Goal: Information Seeking & Learning: Understand process/instructions

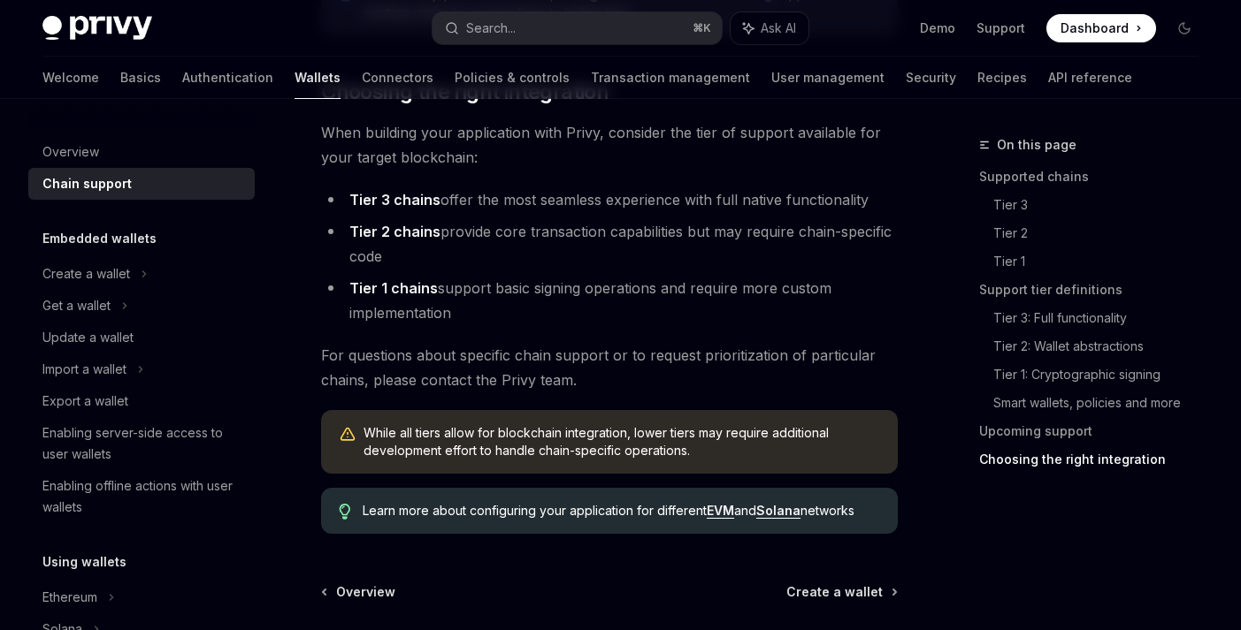
scroll to position [2430, 0]
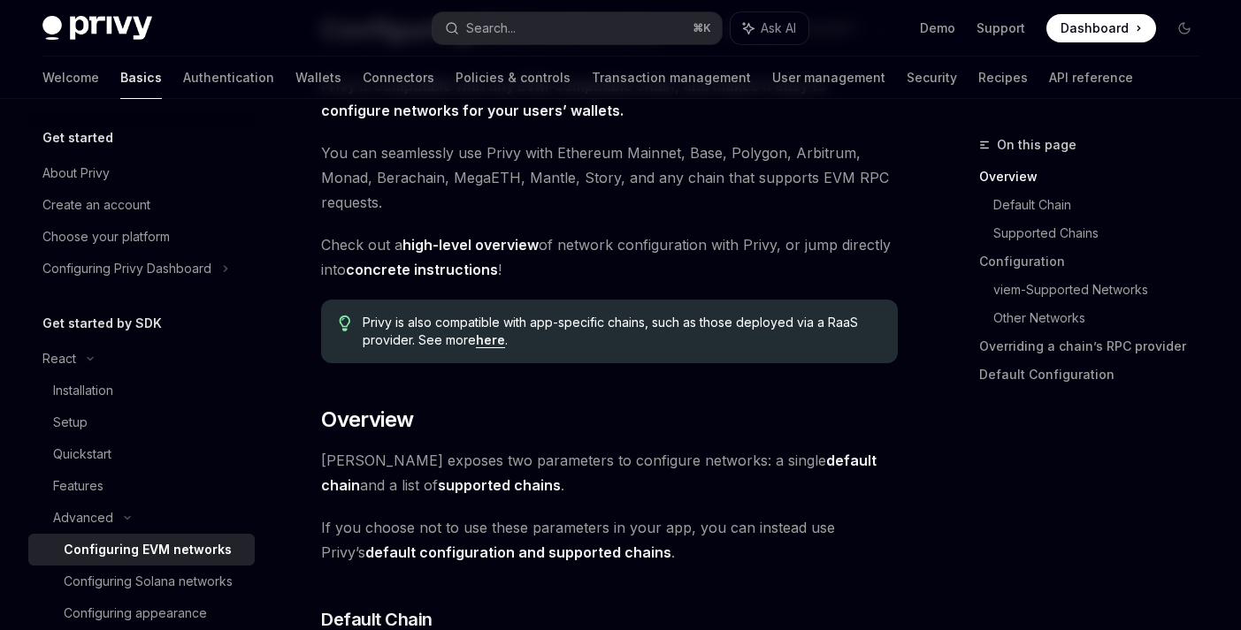
scroll to position [146, 0]
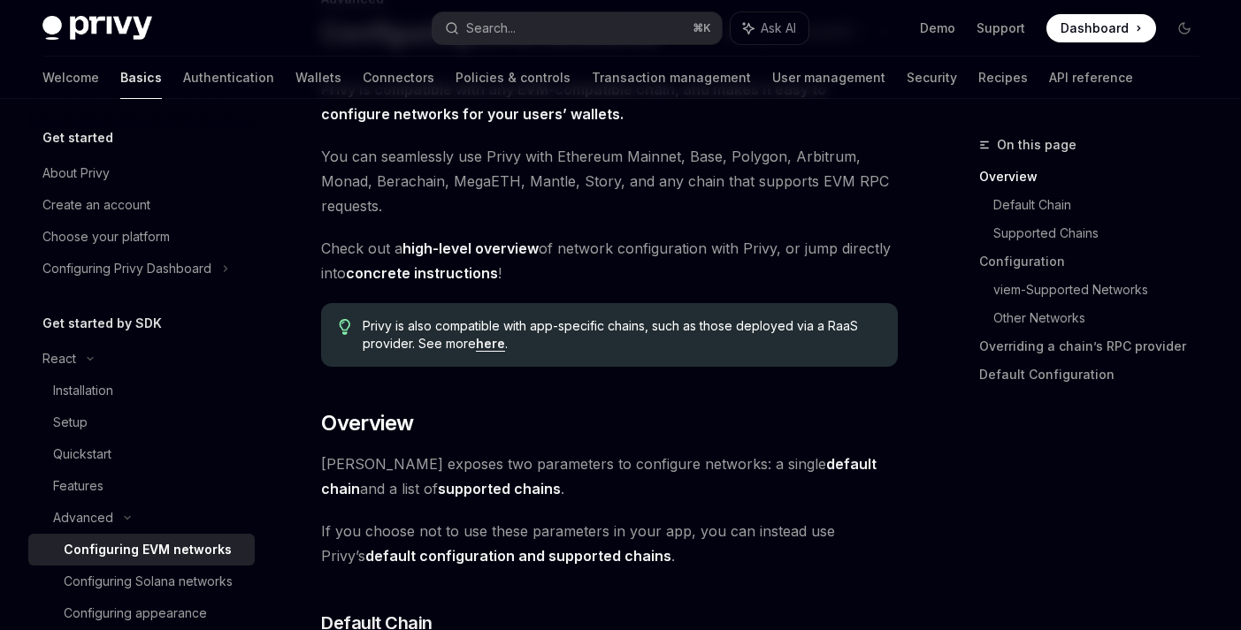
click at [483, 343] on link "here" at bounding box center [490, 344] width 29 height 16
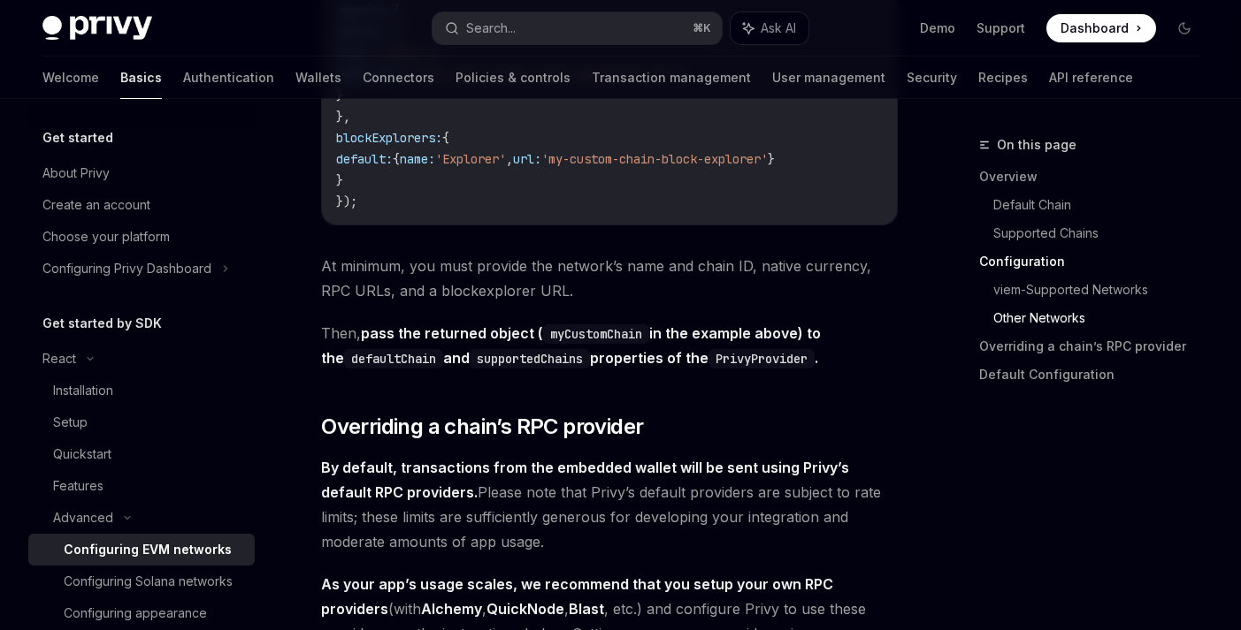
scroll to position [3645, 0]
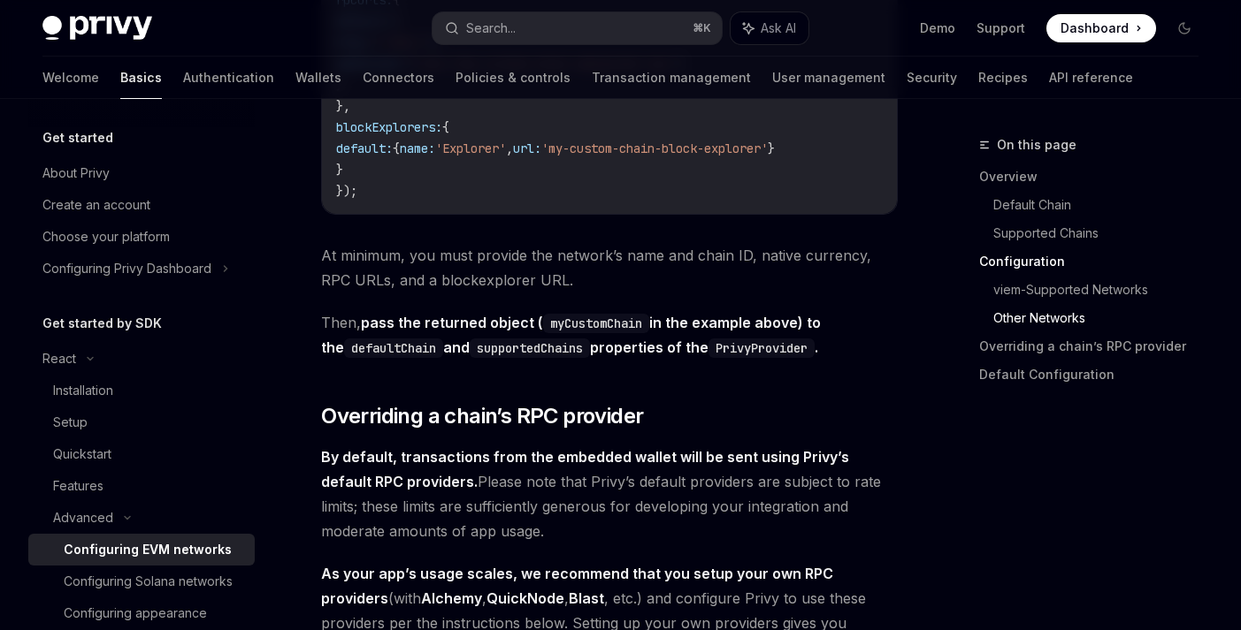
click at [469, 293] on span "At minimum, you must provide the network’s name and chain ID, native currency, …" at bounding box center [609, 268] width 576 height 50
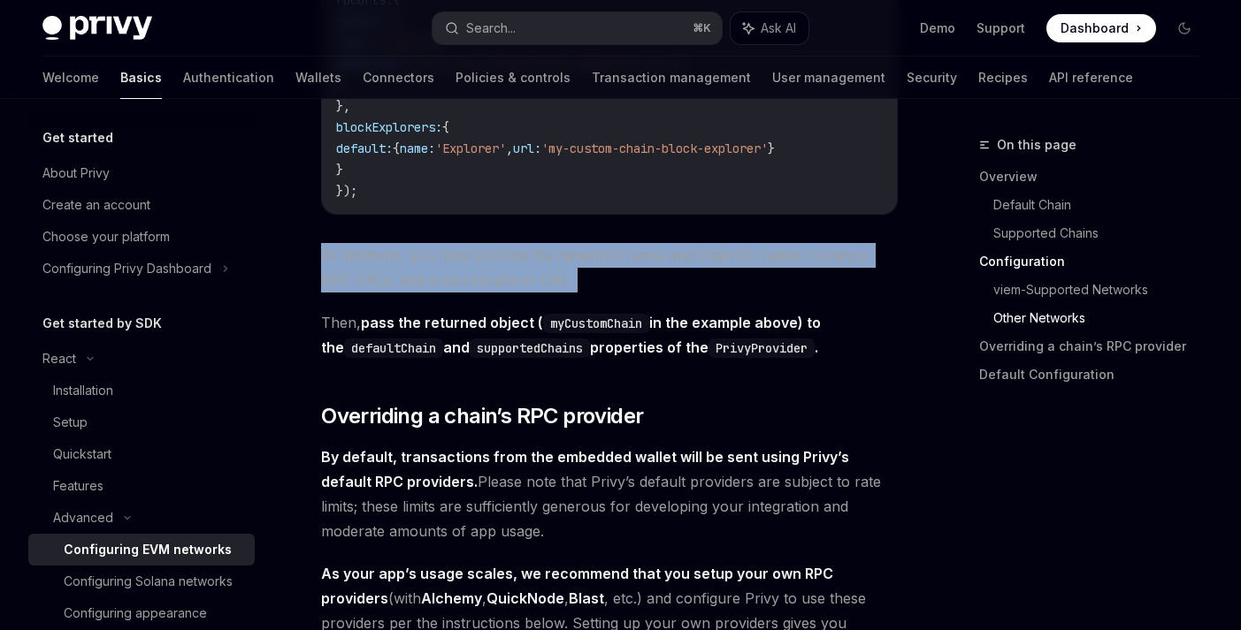
click at [469, 293] on span "At minimum, you must provide the network’s name and chain ID, native currency, …" at bounding box center [609, 268] width 576 height 50
click at [473, 293] on span "At minimum, you must provide the network’s name and chain ID, native currency, …" at bounding box center [609, 268] width 576 height 50
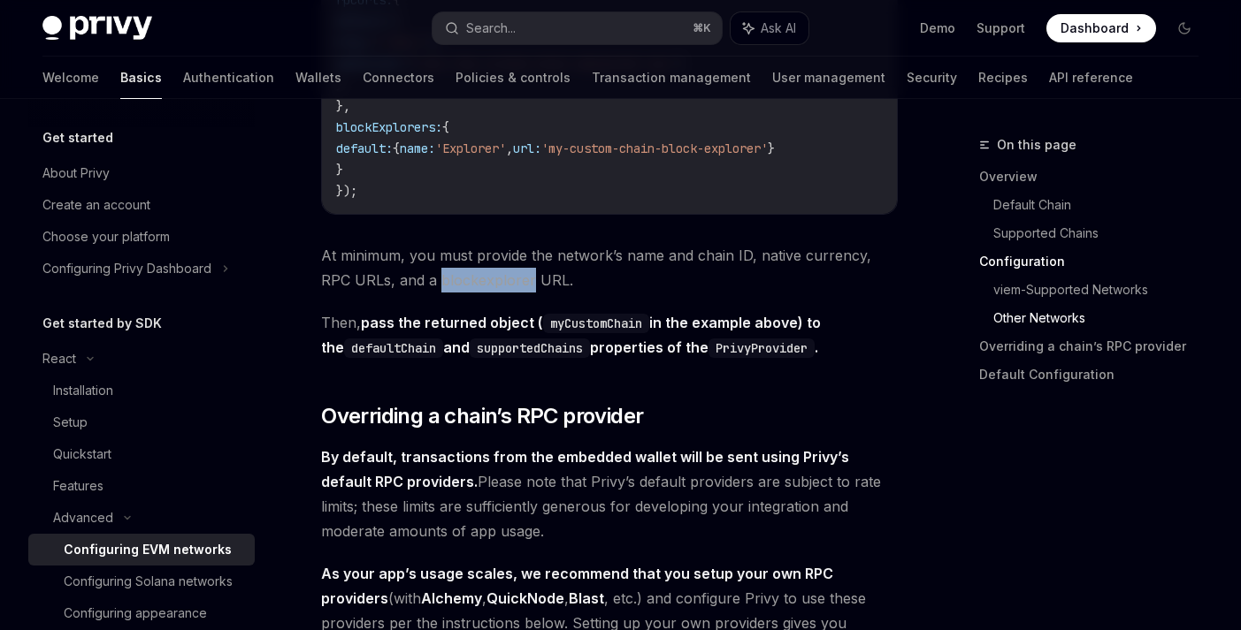
click at [473, 293] on span "At minimum, you must provide the network’s name and chain ID, native currency, …" at bounding box center [609, 268] width 576 height 50
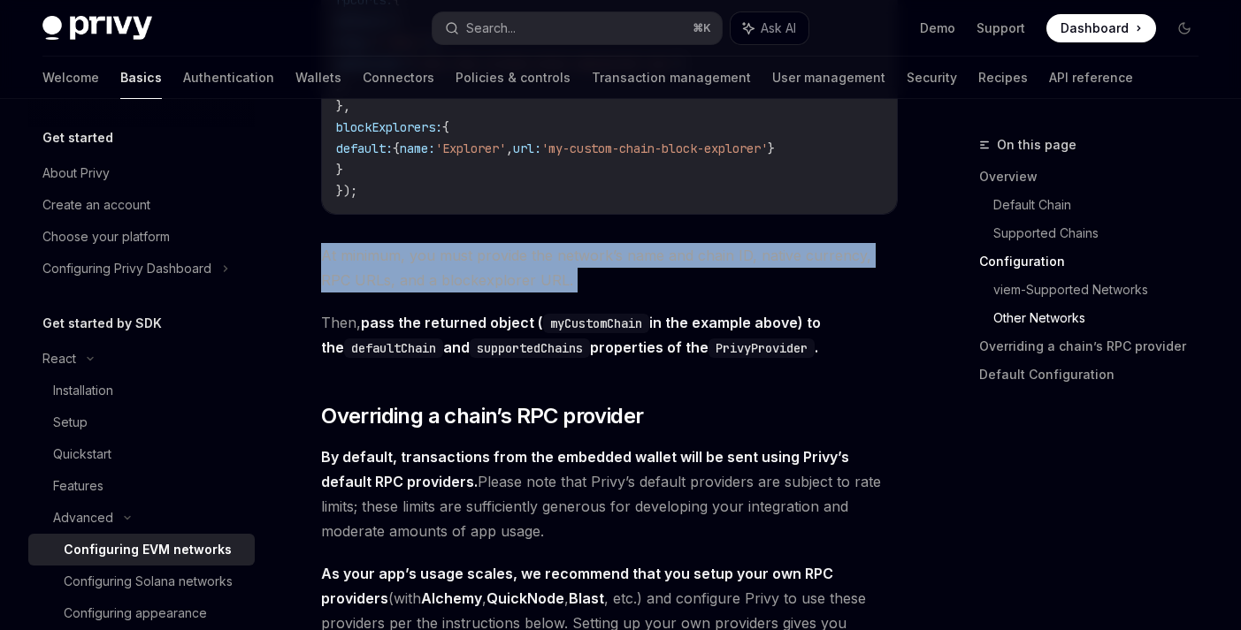
click at [473, 293] on span "At minimum, you must provide the network’s name and chain ID, native currency, …" at bounding box center [609, 268] width 576 height 50
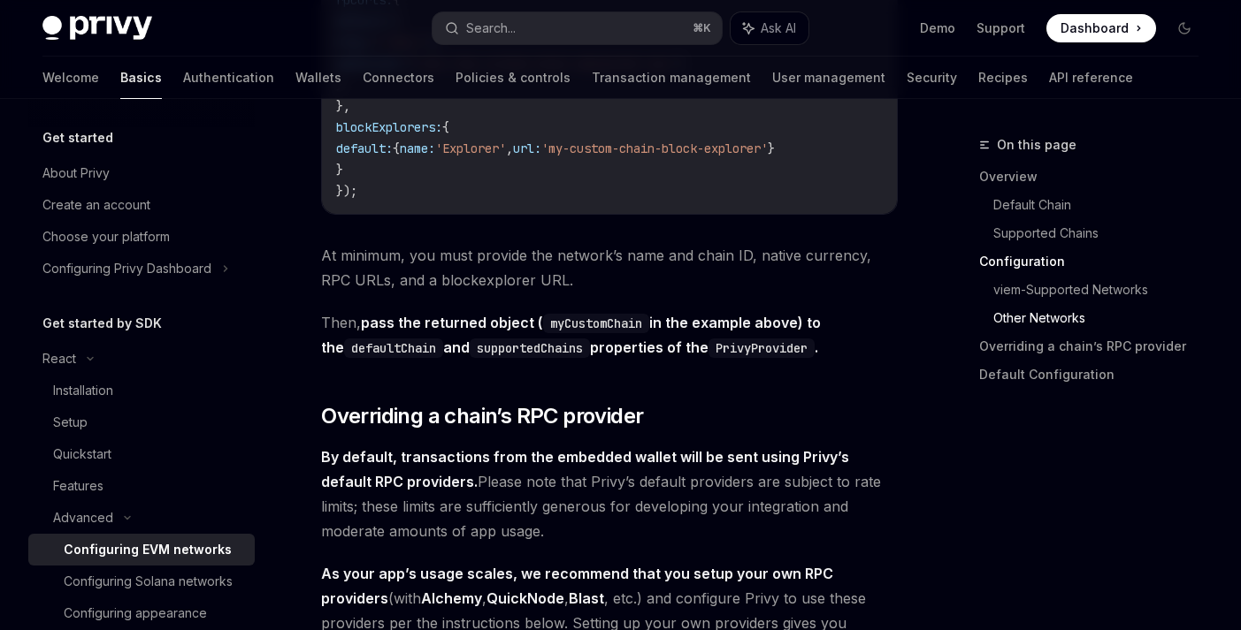
click at [489, 293] on span "At minimum, you must provide the network’s name and chain ID, native currency, …" at bounding box center [609, 268] width 576 height 50
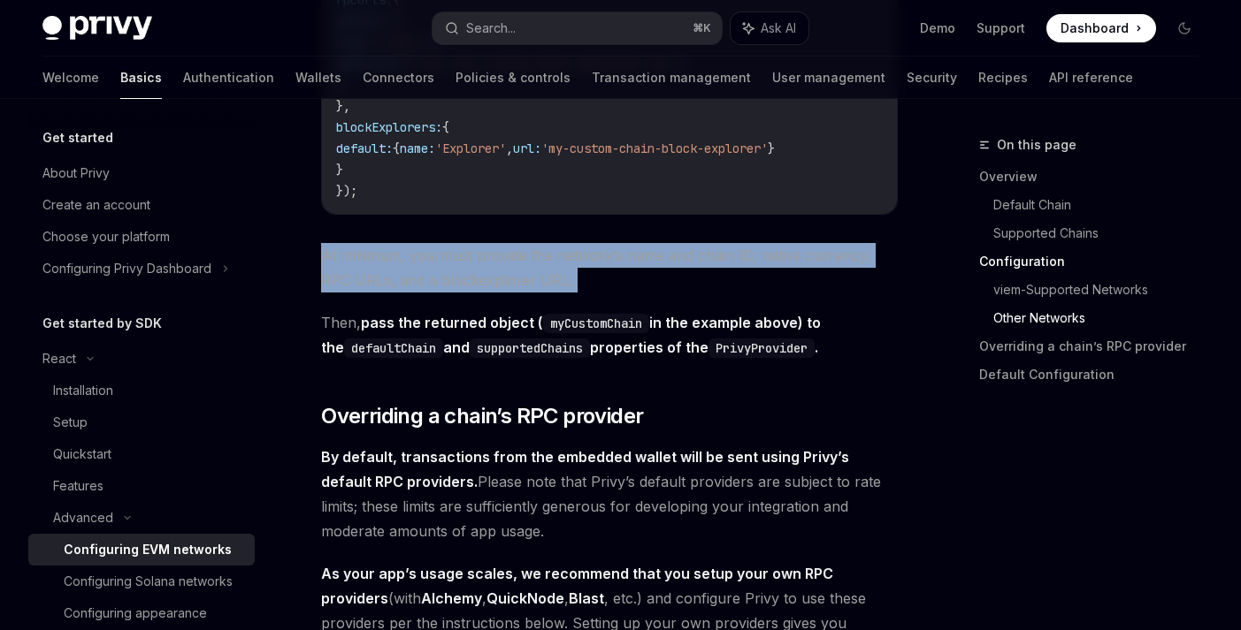
click at [489, 293] on span "At minimum, you must provide the network’s name and chain ID, native currency, …" at bounding box center [609, 268] width 576 height 50
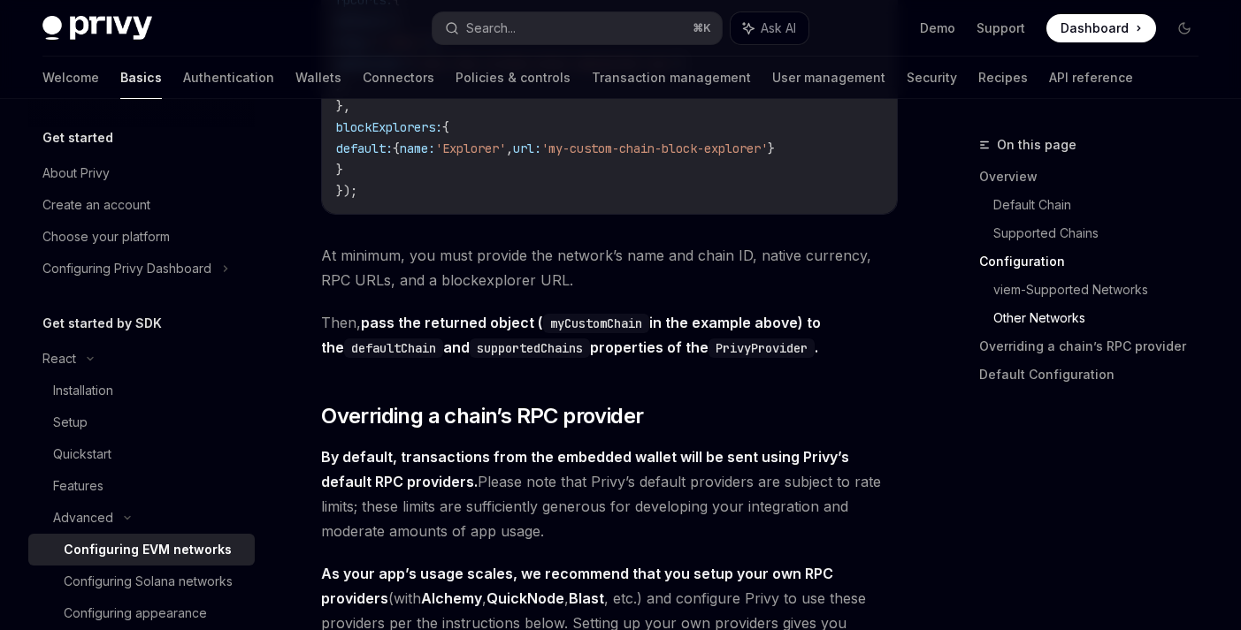
click at [497, 356] on strong "pass the returned object ( myCustomChain in the example above) to the defaultCh…" at bounding box center [571, 335] width 500 height 42
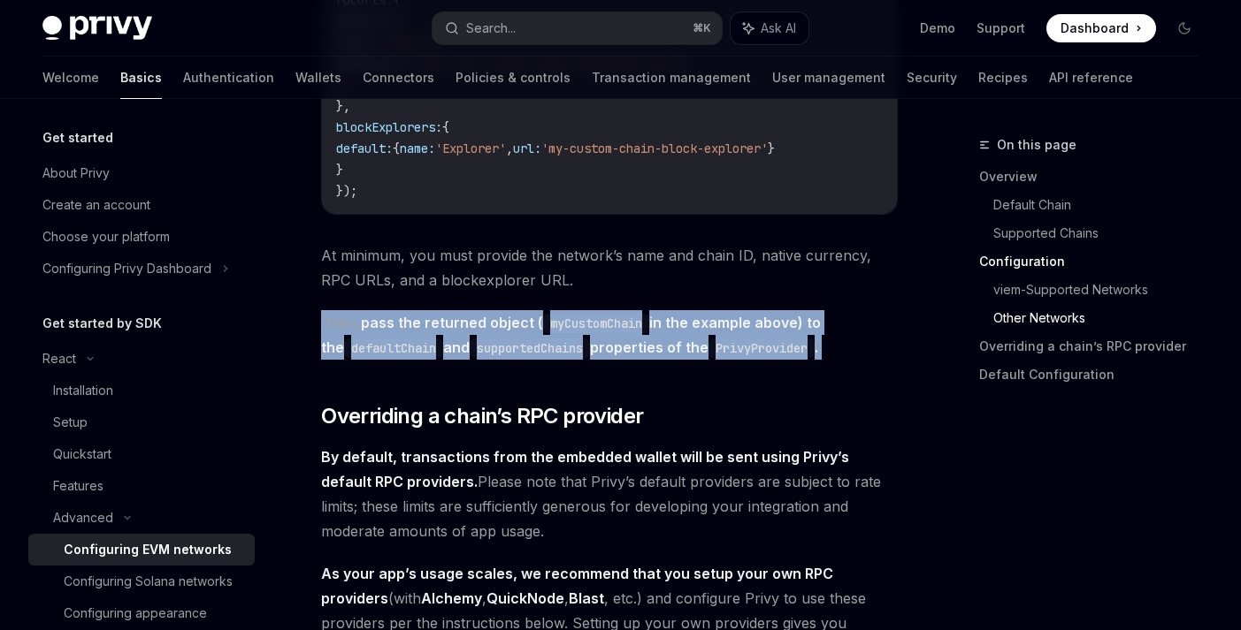
click at [497, 356] on strong "pass the returned object ( myCustomChain in the example above) to the defaultCh…" at bounding box center [571, 335] width 500 height 42
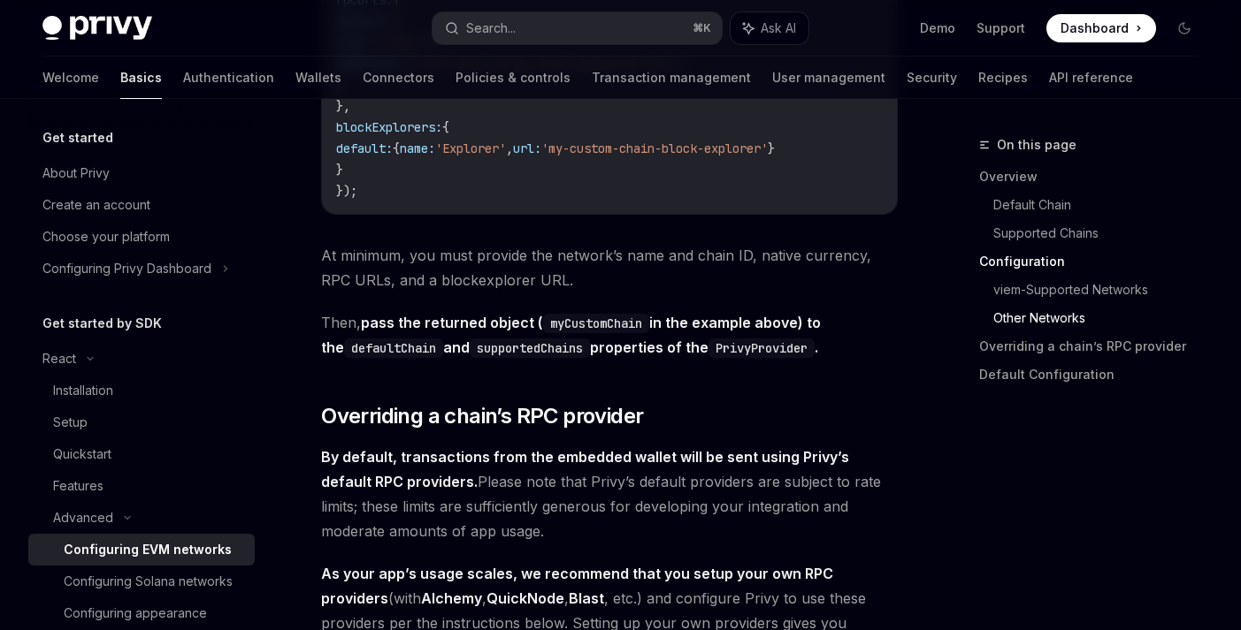
click at [523, 356] on strong "pass the returned object ( myCustomChain in the example above) to the defaultCh…" at bounding box center [571, 335] width 500 height 42
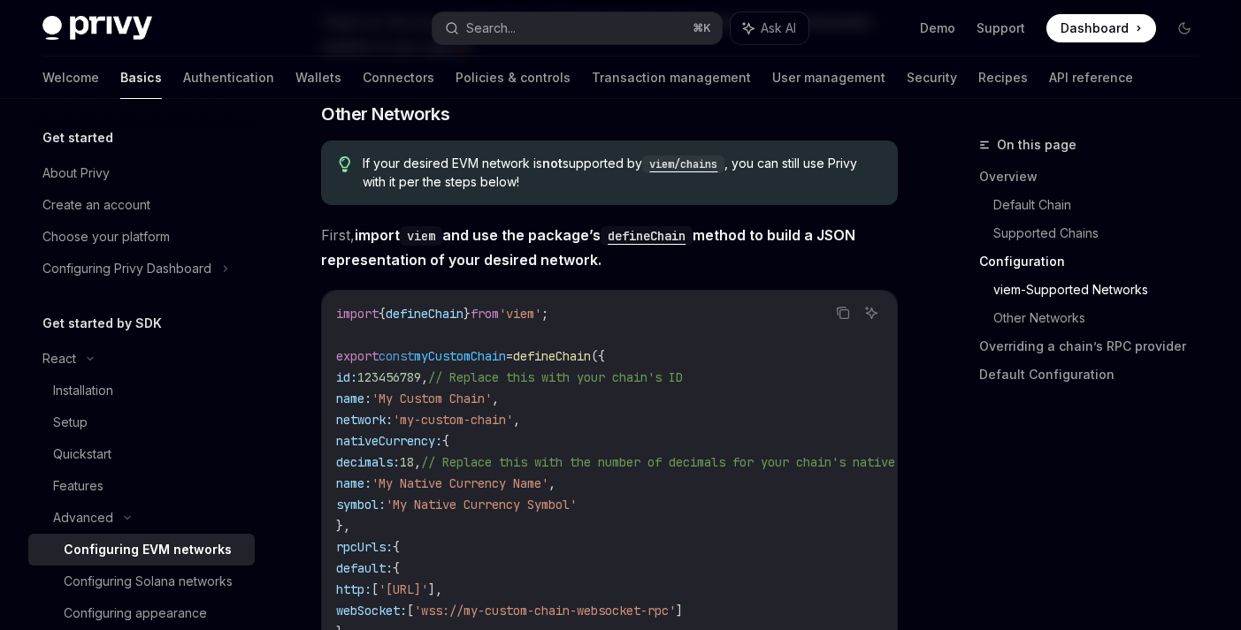
scroll to position [3099, 0]
click at [677, 172] on code "viem/chains" at bounding box center [683, 163] width 82 height 18
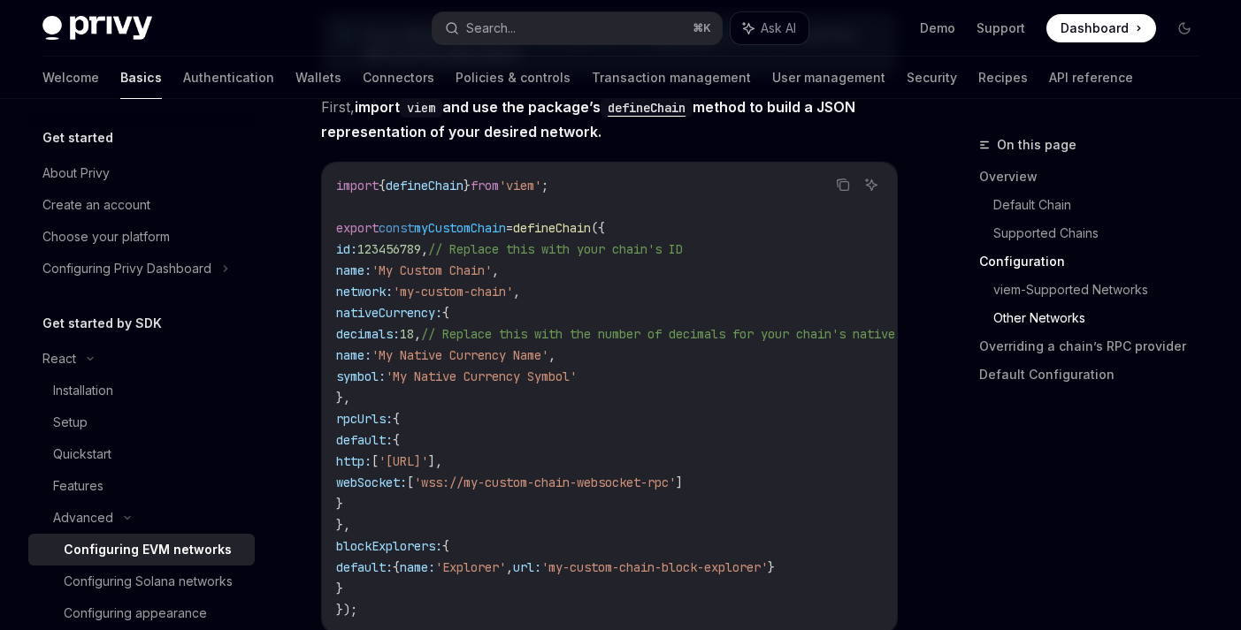
scroll to position [3249, 0]
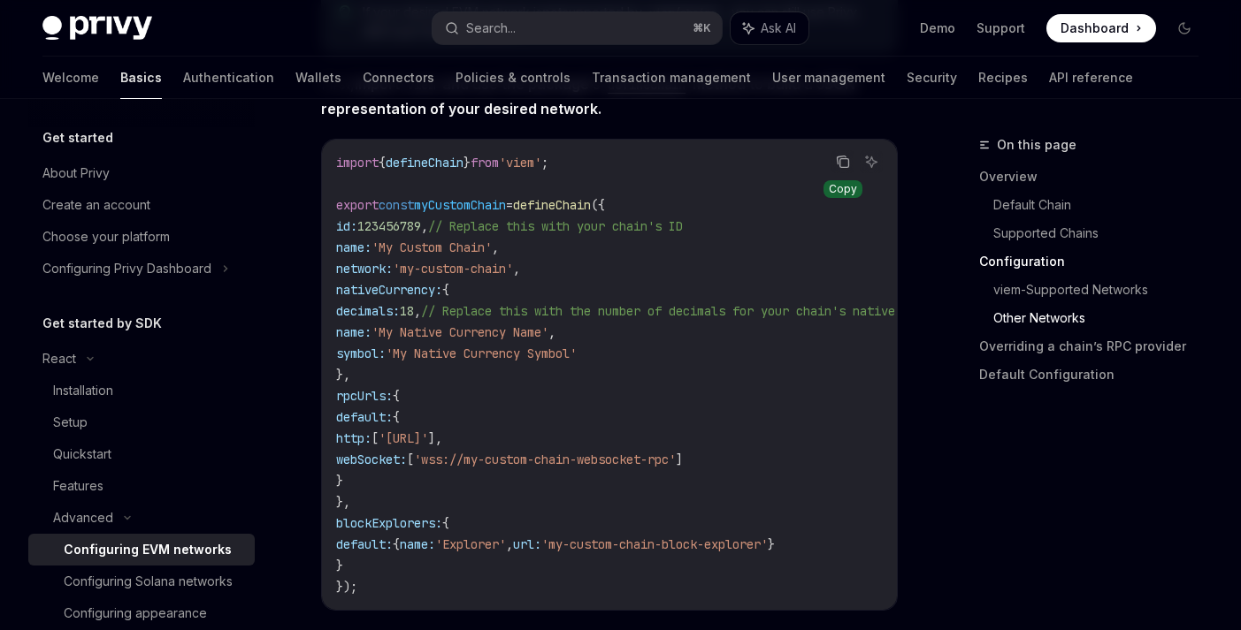
click at [834, 173] on button "Copy the contents from the code block" at bounding box center [842, 161] width 23 height 23
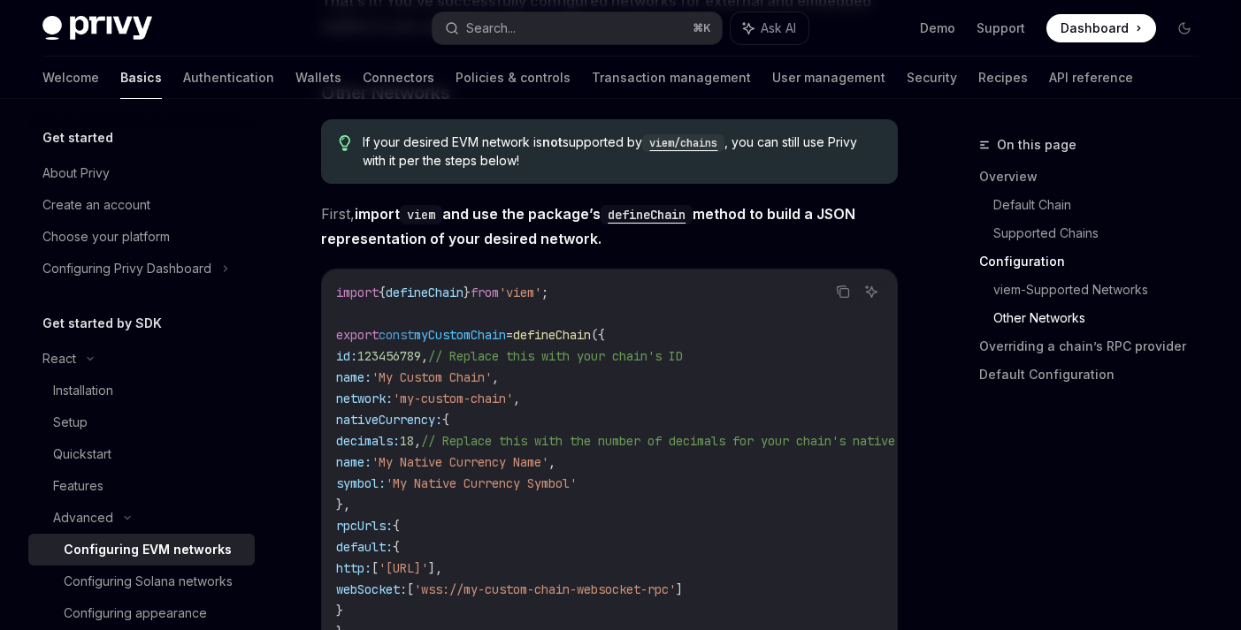
scroll to position [3120, 0]
